Goal: Use online tool/utility: Utilize a website feature to perform a specific function

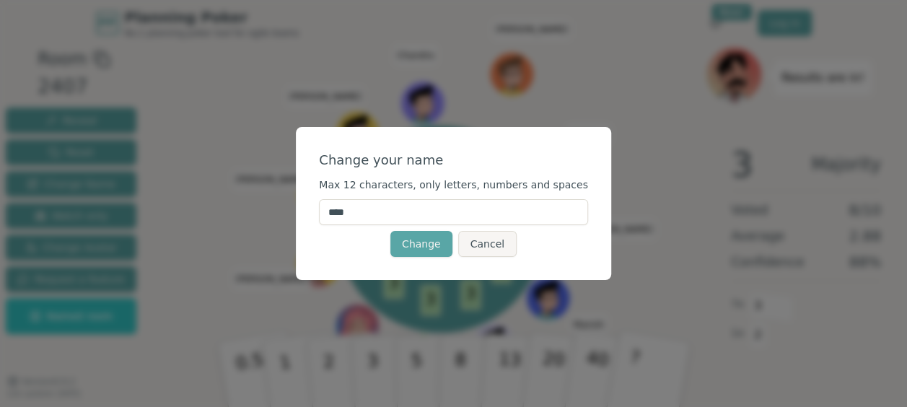
click at [385, 215] on input "****" at bounding box center [453, 212] width 269 height 26
type input "*"
type input "******"
click button "Change" at bounding box center [421, 244] width 62 height 26
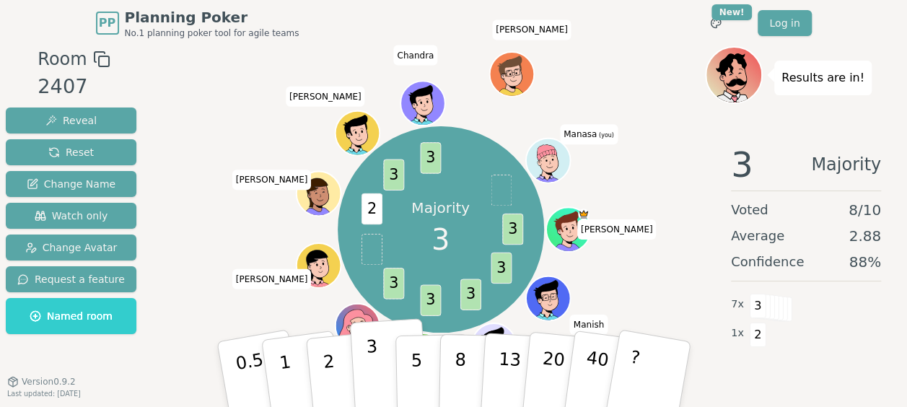
click at [376, 374] on p "3" at bounding box center [373, 375] width 16 height 79
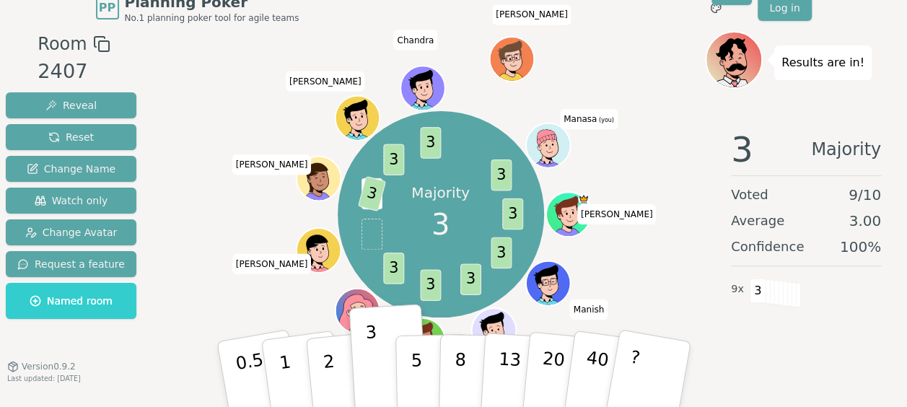
scroll to position [36, 0]
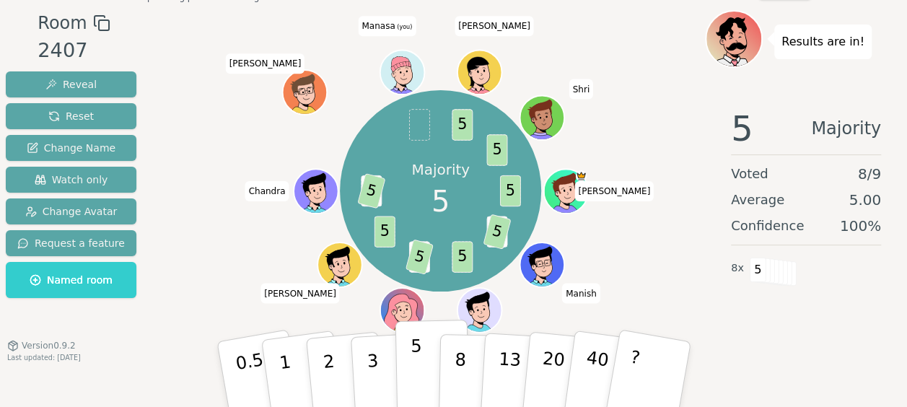
click at [425, 369] on button "5" at bounding box center [432, 375] width 74 height 110
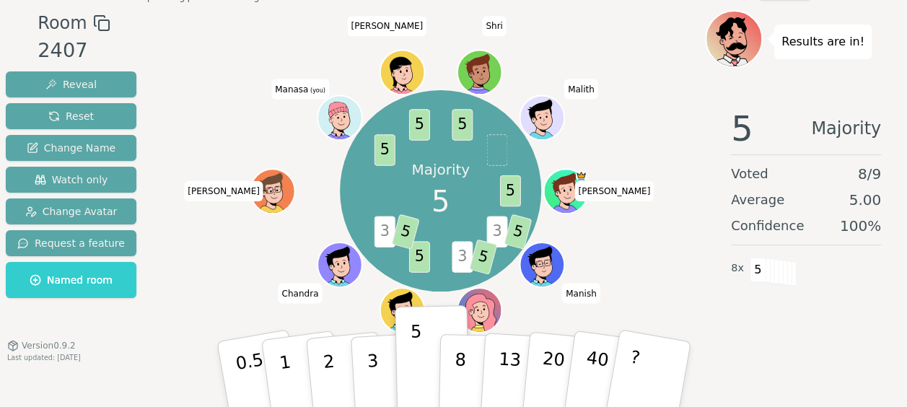
click at [342, 113] on icon at bounding box center [338, 109] width 21 height 33
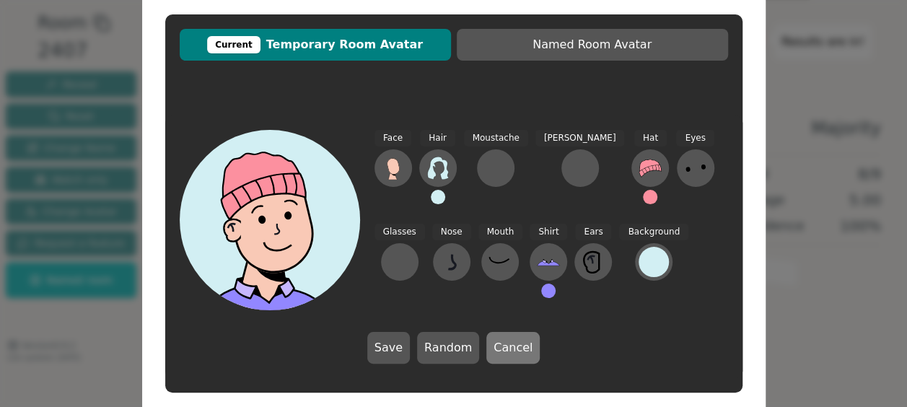
click at [507, 338] on button "Cancel" at bounding box center [512, 348] width 53 height 32
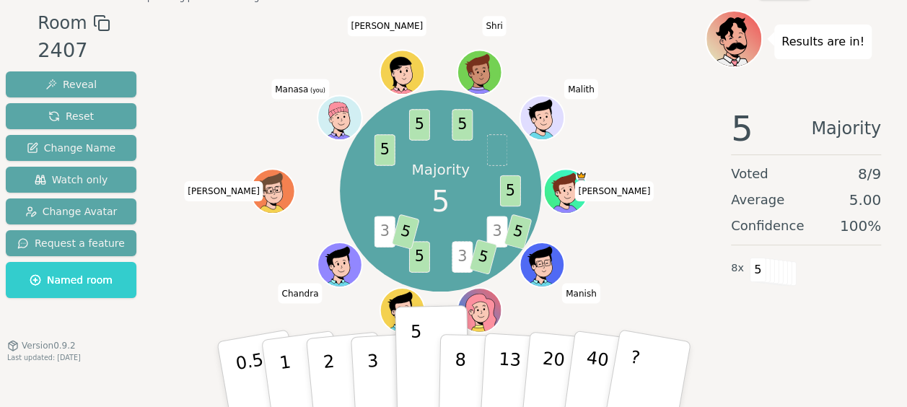
click at [338, 108] on icon at bounding box center [337, 109] width 19 height 15
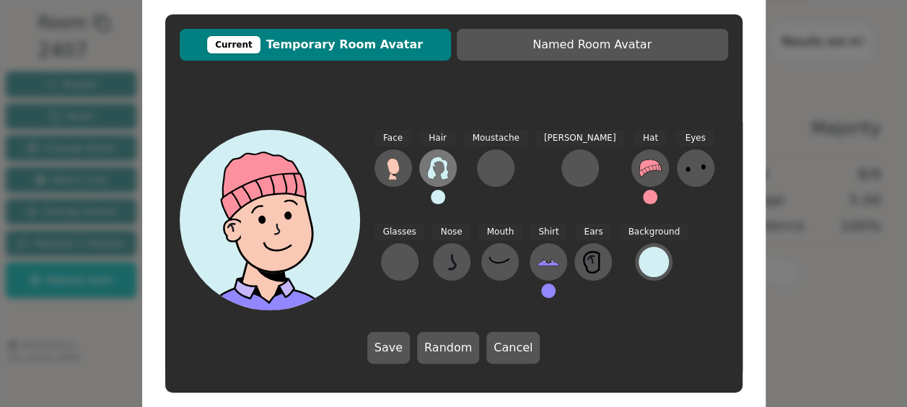
click at [437, 167] on icon at bounding box center [437, 168] width 23 height 23
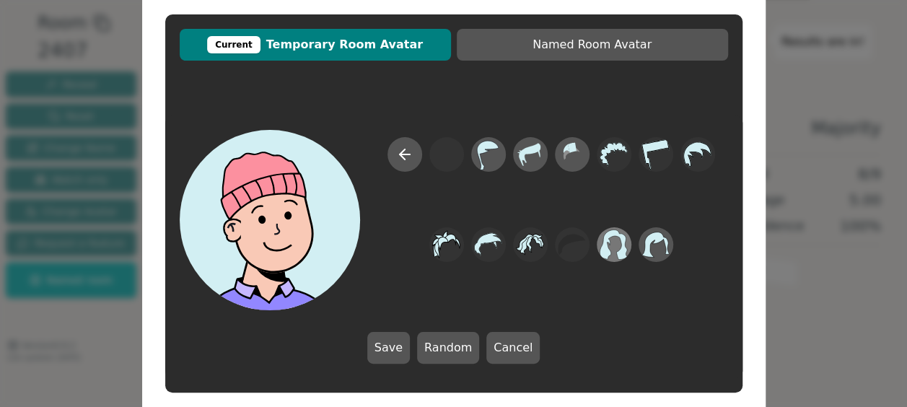
click at [624, 250] on icon at bounding box center [614, 244] width 28 height 30
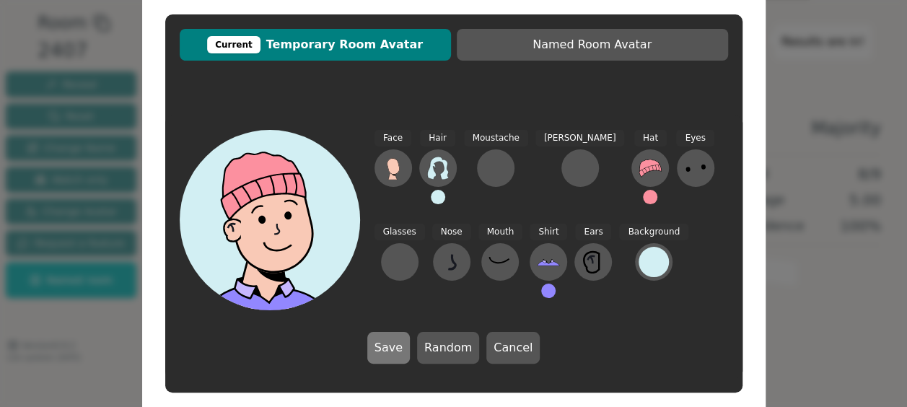
click at [393, 351] on button "Save" at bounding box center [388, 348] width 43 height 32
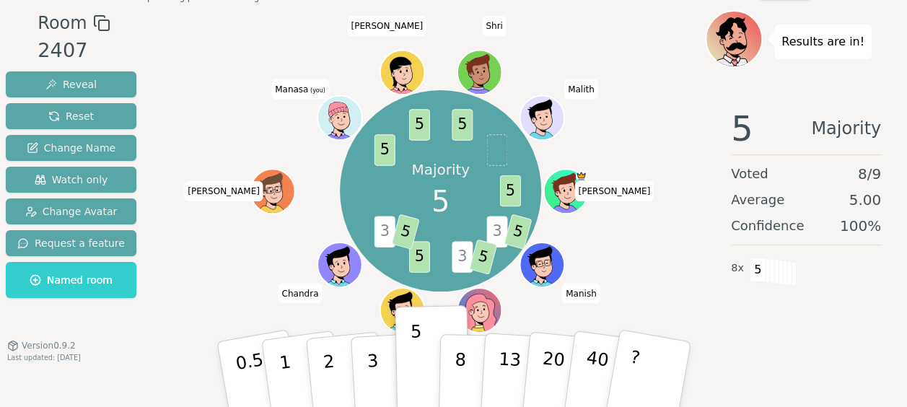
click at [346, 105] on icon at bounding box center [338, 109] width 21 height 17
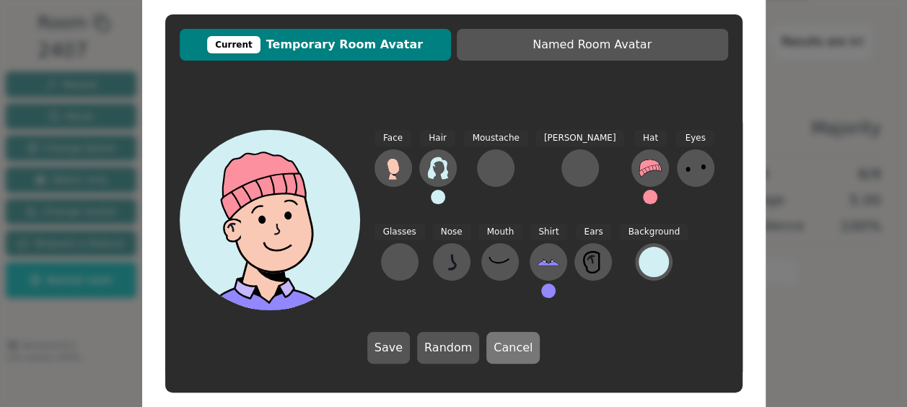
click at [510, 341] on button "Cancel" at bounding box center [512, 348] width 53 height 32
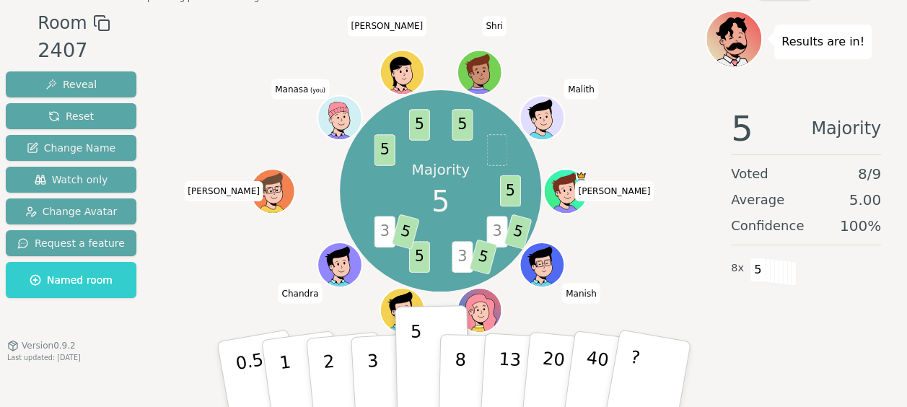
click at [339, 110] on icon at bounding box center [337, 109] width 19 height 15
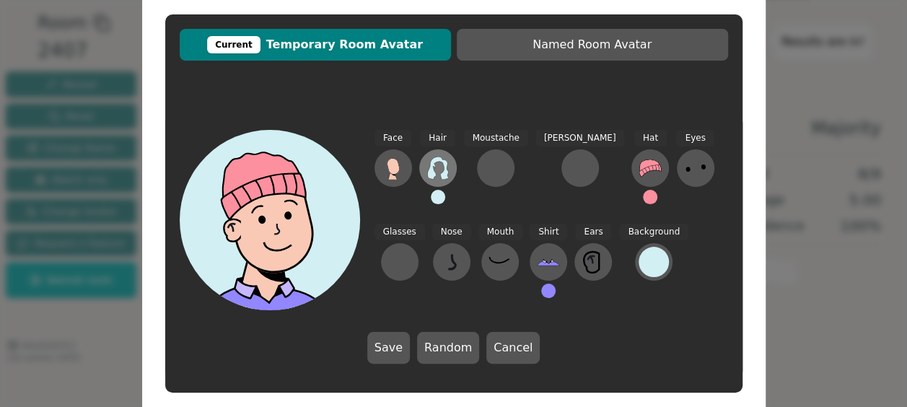
click at [437, 163] on icon at bounding box center [437, 168] width 23 height 23
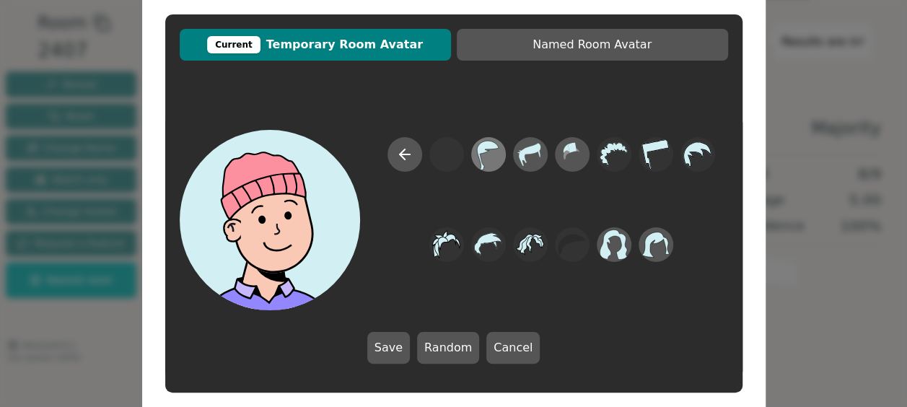
click at [501, 157] on icon at bounding box center [488, 155] width 28 height 32
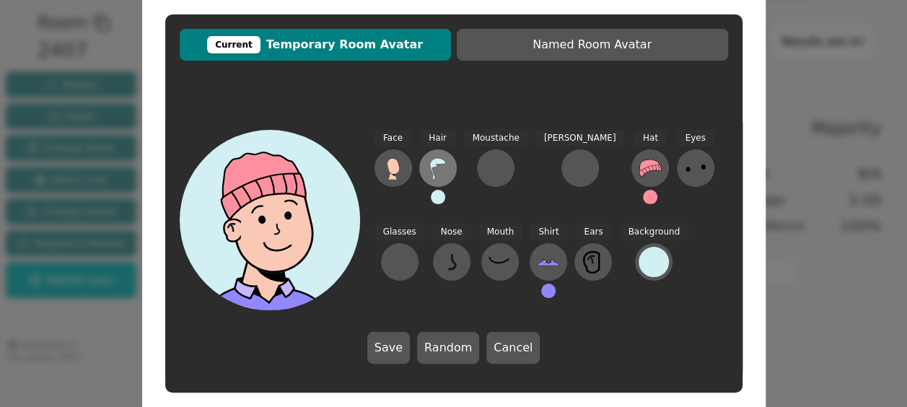
click at [451, 169] on button at bounding box center [438, 168] width 38 height 38
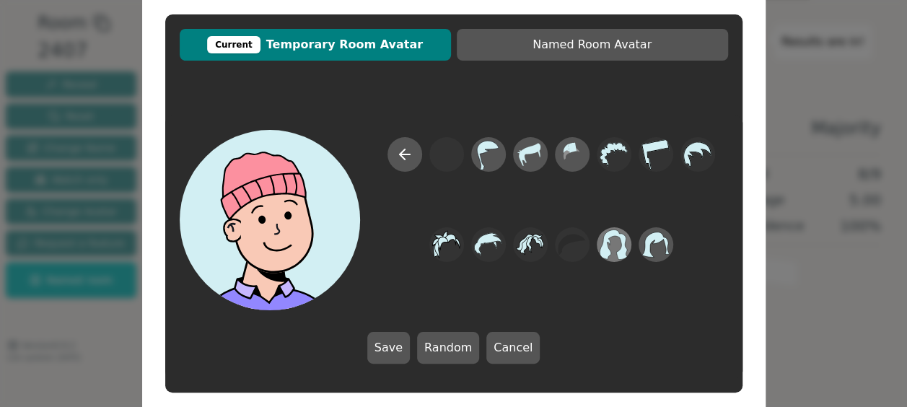
click at [609, 256] on icon at bounding box center [614, 245] width 28 height 32
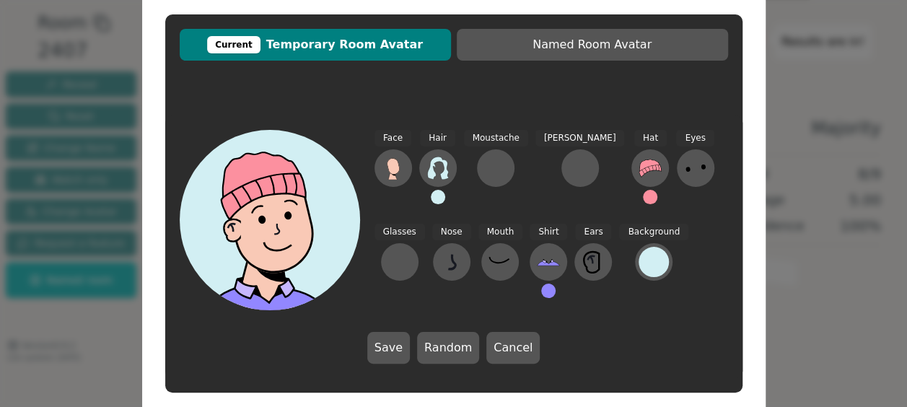
click at [257, 44] on div "Current" at bounding box center [233, 44] width 53 height 17
click at [359, 42] on span "Current Temporary Room Avatar" at bounding box center [315, 44] width 257 height 17
click at [398, 354] on button "Save" at bounding box center [388, 348] width 43 height 32
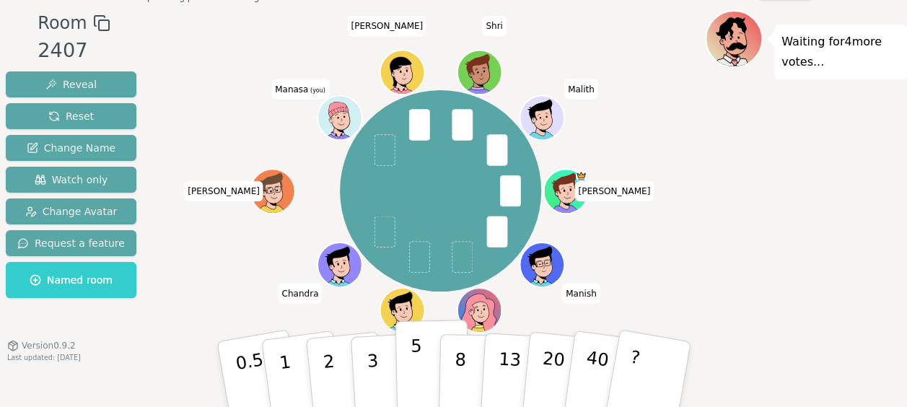
click at [418, 365] on p "5" at bounding box center [416, 375] width 12 height 78
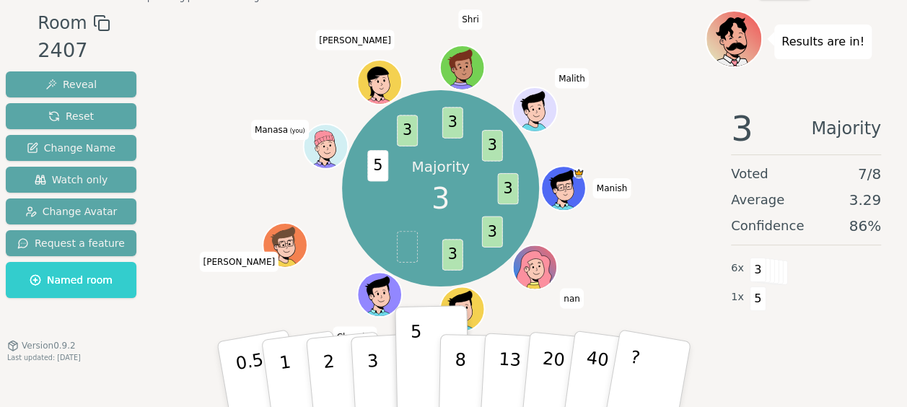
click at [518, 219] on div "Majority 3 3 3 3 5 3 3 3 Manish [PERSON_NAME] [PERSON_NAME] [PERSON_NAME] (you)…" at bounding box center [440, 188] width 196 height 196
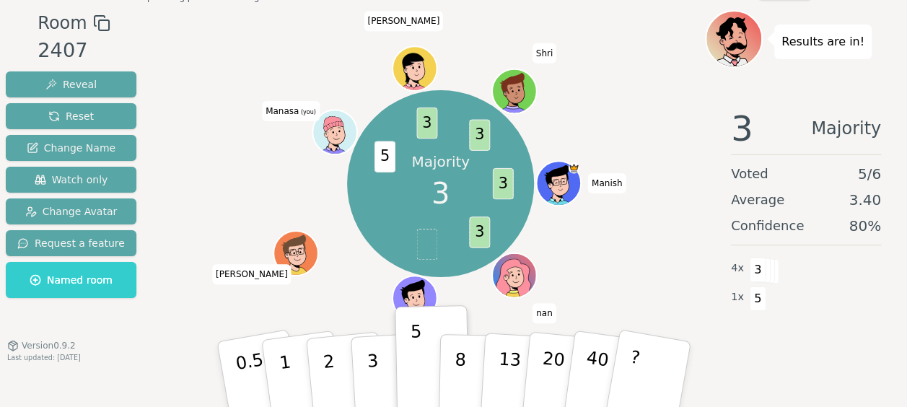
click at [510, 225] on div "Majority 3 3 3 5 3 3 Manish [PERSON_NAME] [PERSON_NAME] (you) [PERSON_NAME]" at bounding box center [440, 183] width 187 height 187
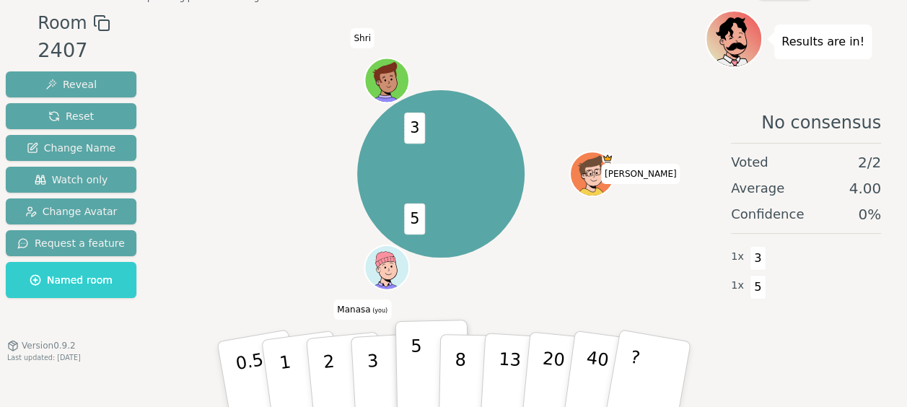
click at [407, 345] on button "5" at bounding box center [432, 375] width 74 height 110
click at [521, 252] on div "5 3 [PERSON_NAME] (you) Shri" at bounding box center [440, 173] width 167 height 167
click at [410, 212] on span "5" at bounding box center [414, 218] width 21 height 31
